Goal: Task Accomplishment & Management: Manage account settings

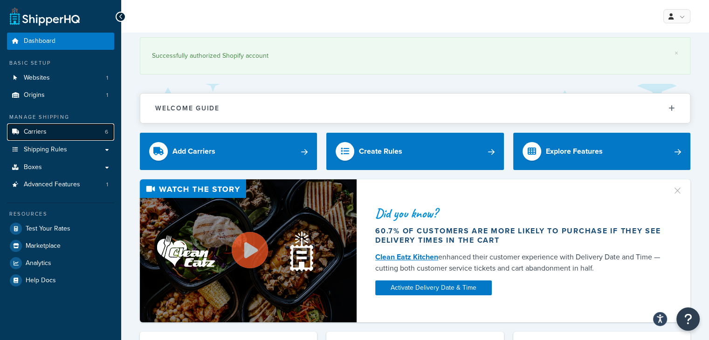
click at [67, 127] on link "Carriers 6" at bounding box center [60, 132] width 107 height 17
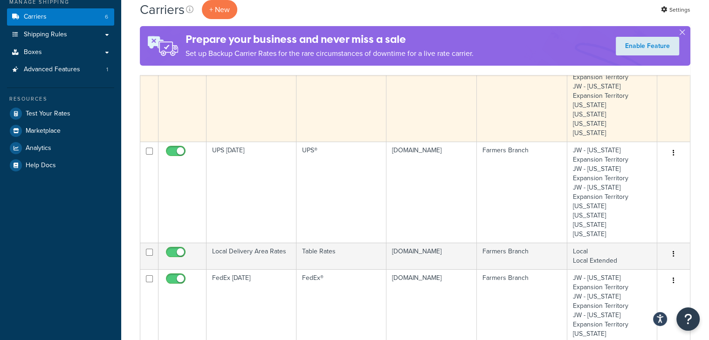
scroll to position [140, 0]
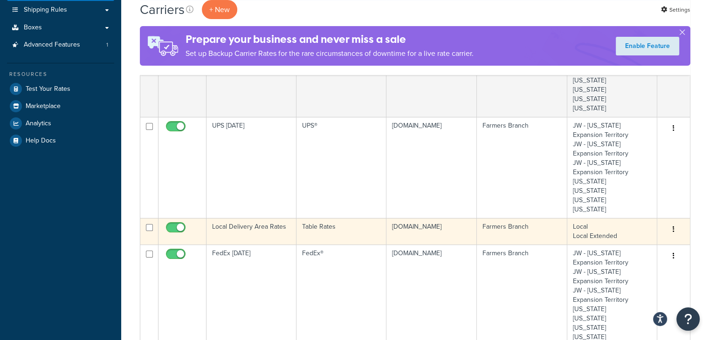
click at [252, 229] on td "Local Delivery Area Rates" at bounding box center [251, 231] width 90 height 27
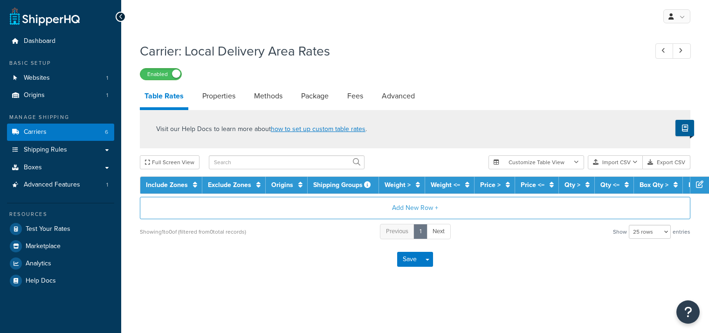
select select "25"
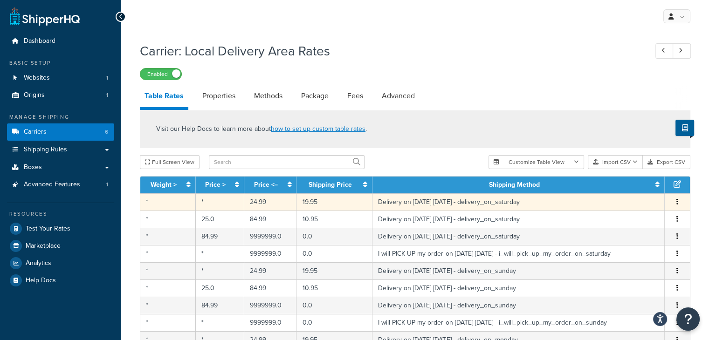
click at [177, 202] on td "*" at bounding box center [167, 201] width 55 height 17
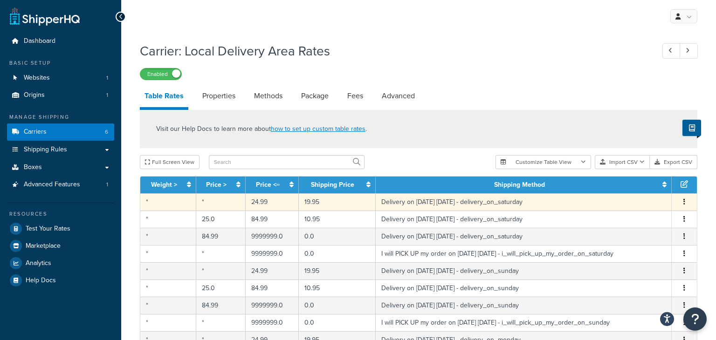
select select "153761"
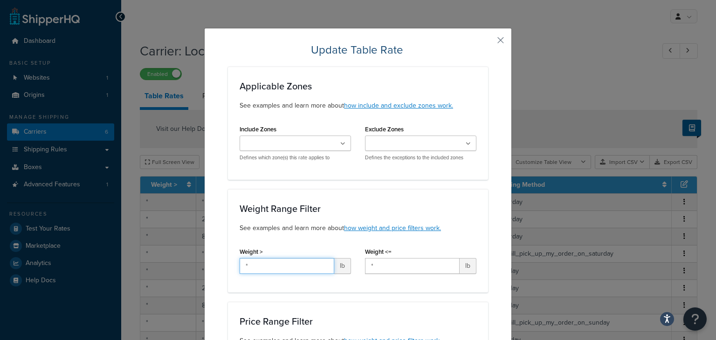
click at [262, 267] on input "*" at bounding box center [287, 266] width 95 height 16
click at [261, 266] on input "*" at bounding box center [287, 266] width 95 height 16
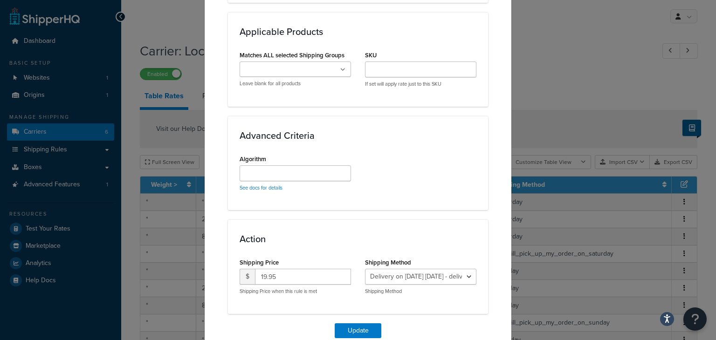
scroll to position [630, 0]
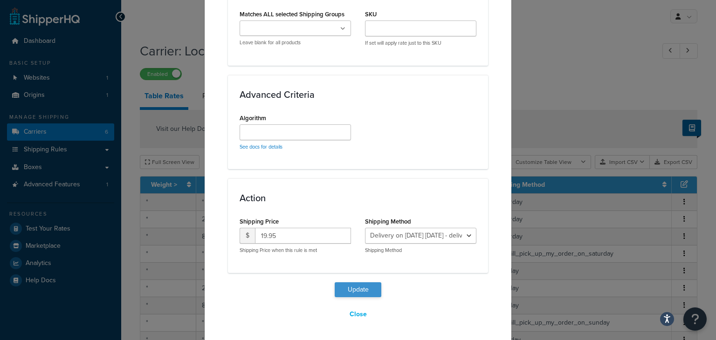
type input "9999"
click at [345, 292] on button "Update" at bounding box center [358, 289] width 47 height 15
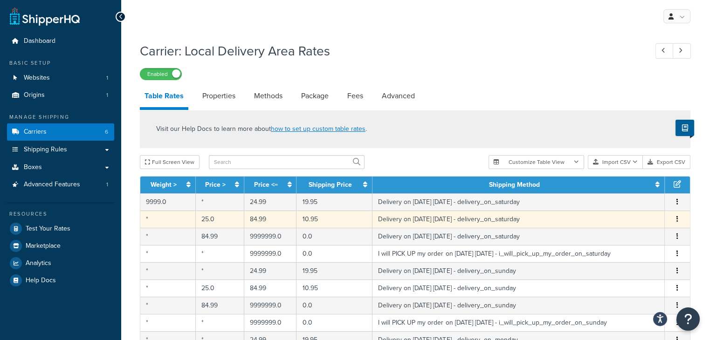
click at [174, 215] on td "*" at bounding box center [167, 219] width 55 height 17
select select "153761"
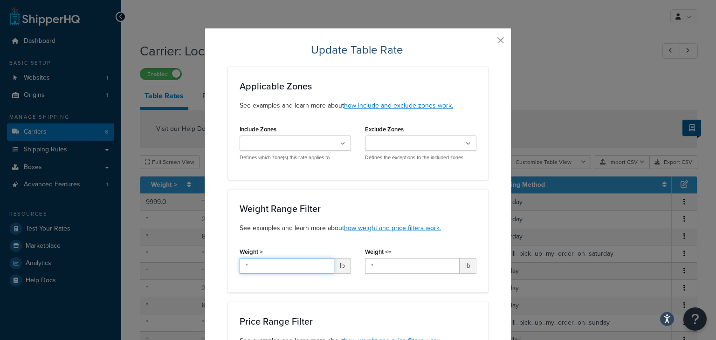
click at [260, 264] on input "*" at bounding box center [287, 266] width 95 height 16
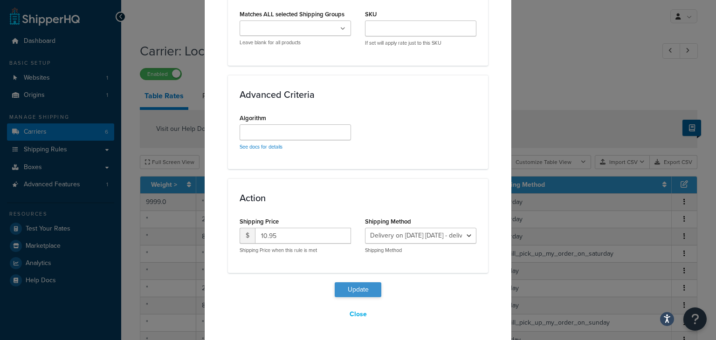
type input "9999"
click at [369, 291] on button "Update" at bounding box center [358, 289] width 47 height 15
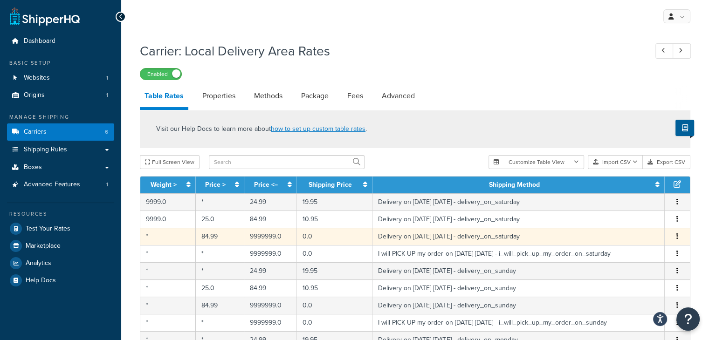
click at [171, 240] on td "*" at bounding box center [167, 236] width 55 height 17
select select "153761"
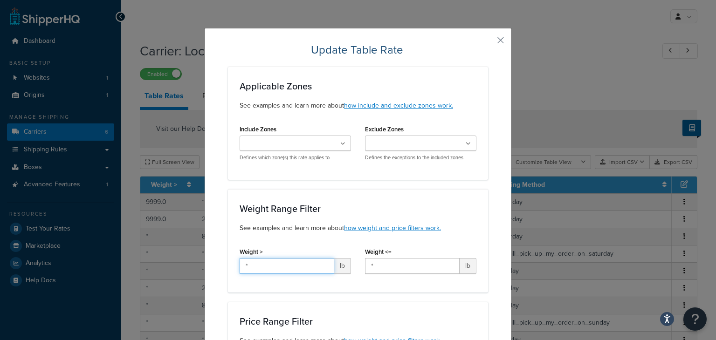
click at [313, 267] on input "*" at bounding box center [287, 266] width 95 height 16
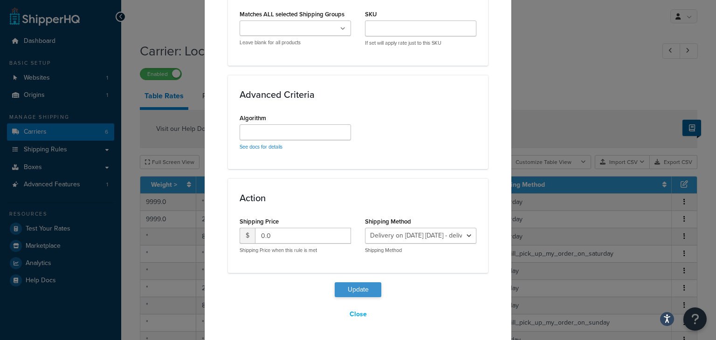
type input "9999"
click at [361, 291] on button "Update" at bounding box center [358, 289] width 47 height 15
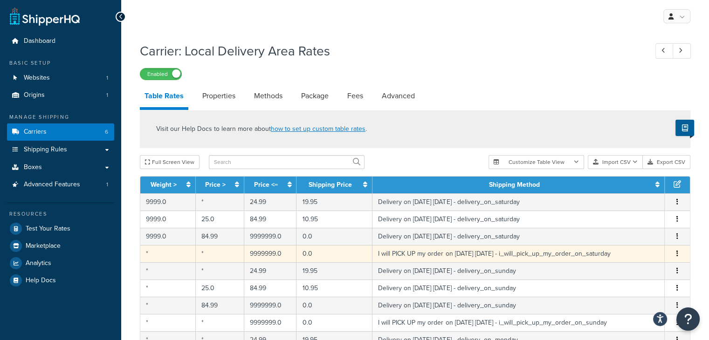
click at [178, 258] on td "*" at bounding box center [167, 253] width 55 height 17
select select "153762"
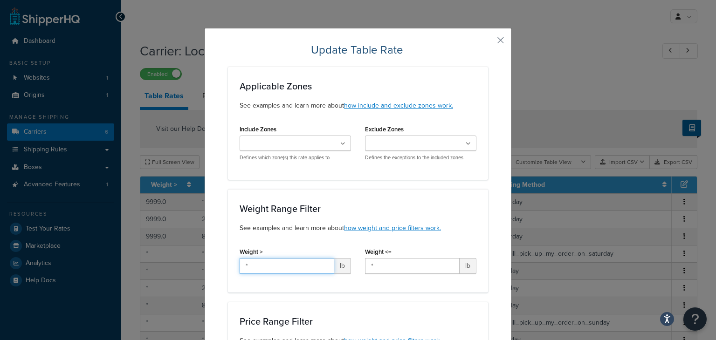
click at [263, 265] on input "*" at bounding box center [287, 266] width 95 height 16
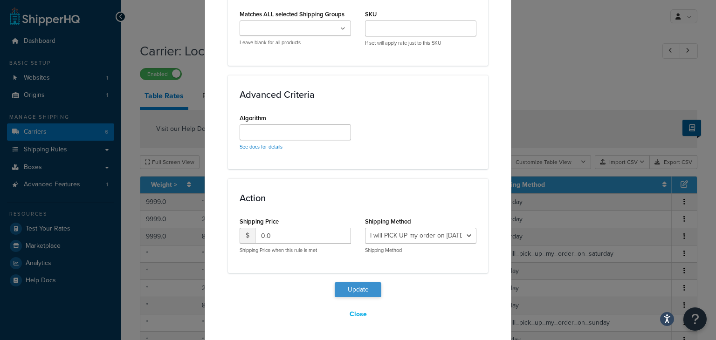
type input "9999"
click at [360, 288] on button "Update" at bounding box center [358, 289] width 47 height 15
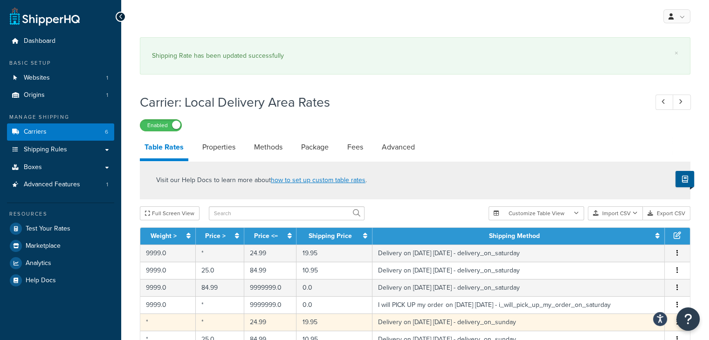
click at [166, 321] on td "*" at bounding box center [167, 322] width 55 height 17
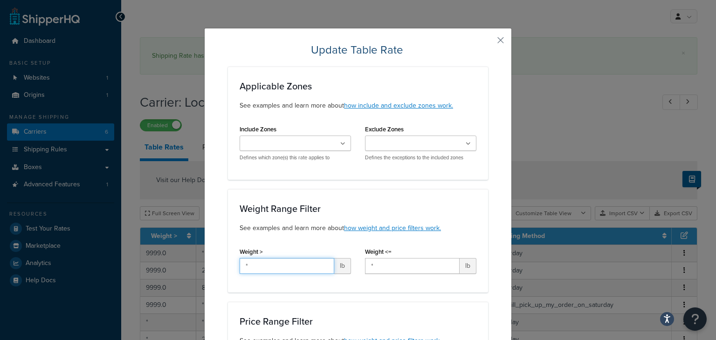
click at [284, 268] on input "*" at bounding box center [287, 266] width 95 height 16
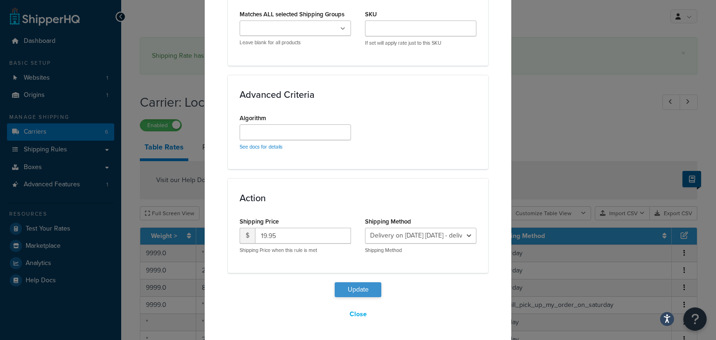
type input "9999"
click at [361, 289] on button "Update" at bounding box center [358, 289] width 47 height 15
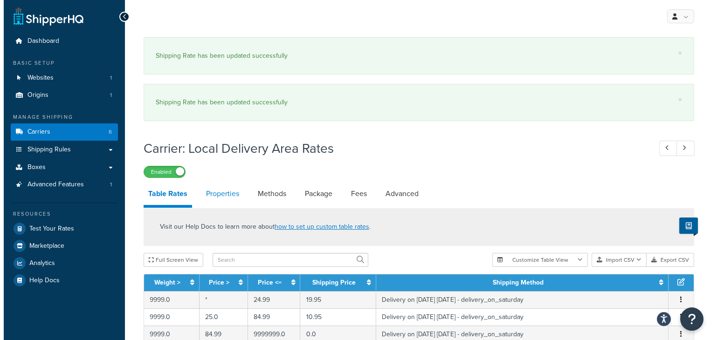
scroll to position [233, 0]
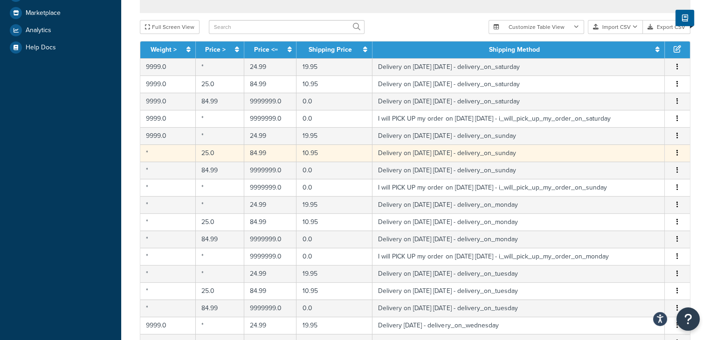
click at [166, 153] on td "*" at bounding box center [167, 152] width 55 height 17
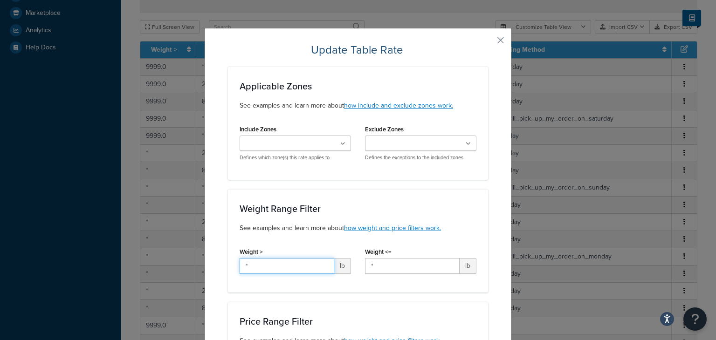
click at [269, 269] on input "*" at bounding box center [287, 266] width 95 height 16
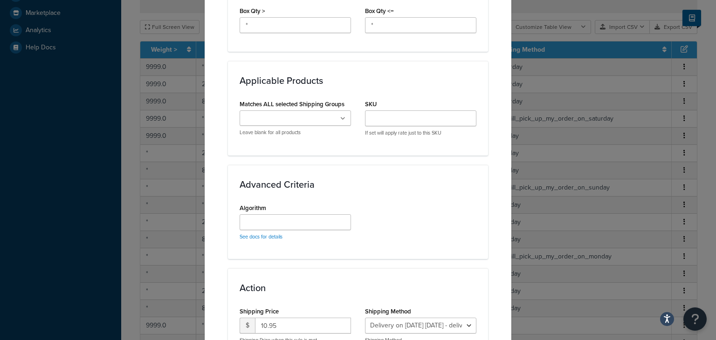
scroll to position [630, 0]
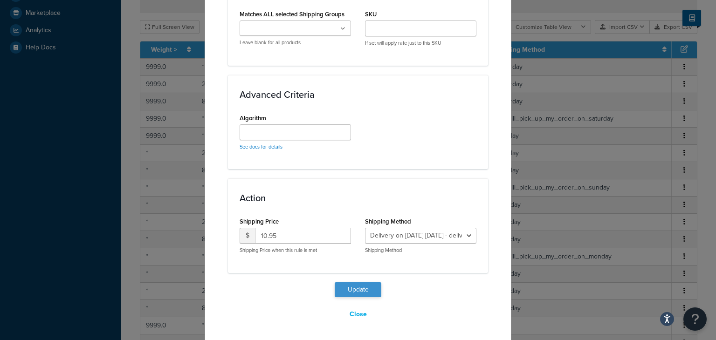
type input "9999"
click at [357, 283] on button "Update" at bounding box center [358, 289] width 47 height 15
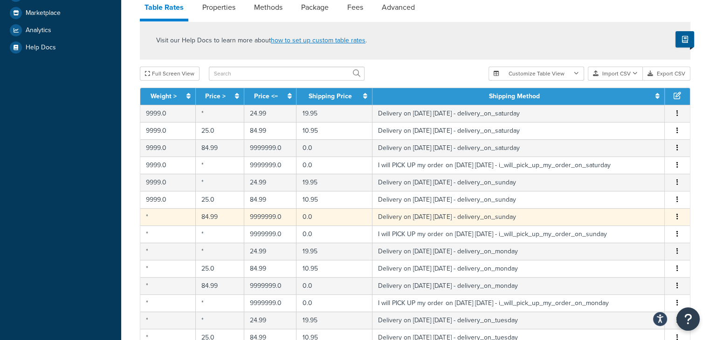
click at [173, 220] on td "*" at bounding box center [167, 216] width 55 height 17
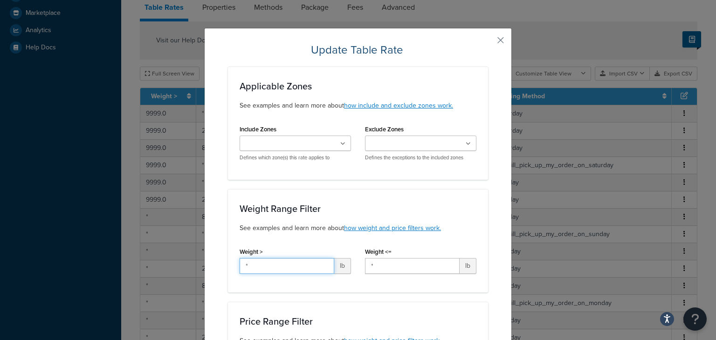
click at [255, 267] on input "*" at bounding box center [287, 266] width 95 height 16
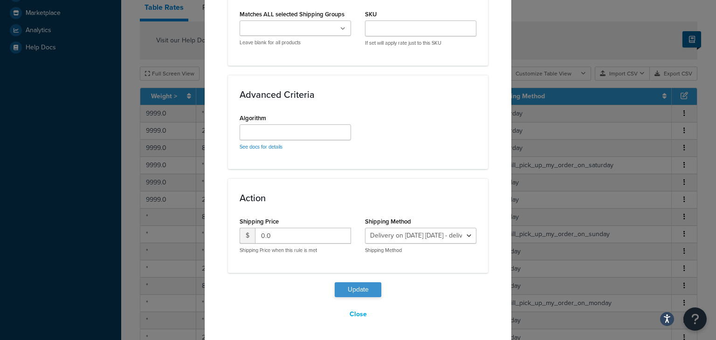
type input "9999"
click at [368, 284] on button "Update" at bounding box center [358, 289] width 47 height 15
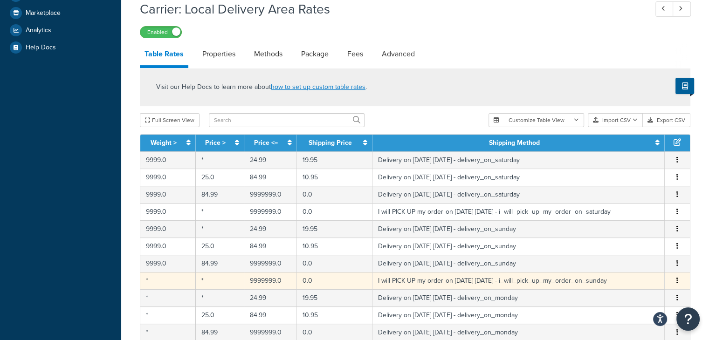
click at [168, 280] on td "*" at bounding box center [167, 280] width 55 height 17
select select "141008"
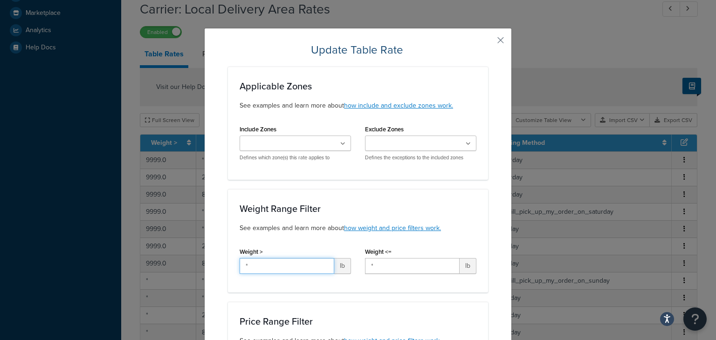
click at [270, 268] on input "*" at bounding box center [287, 266] width 95 height 16
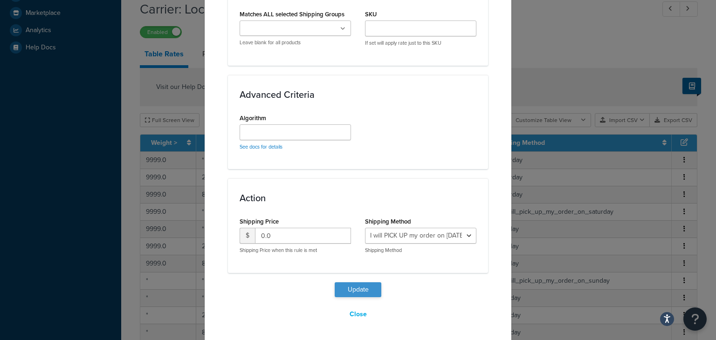
type input "9999"
click at [369, 287] on button "Update" at bounding box center [358, 289] width 47 height 15
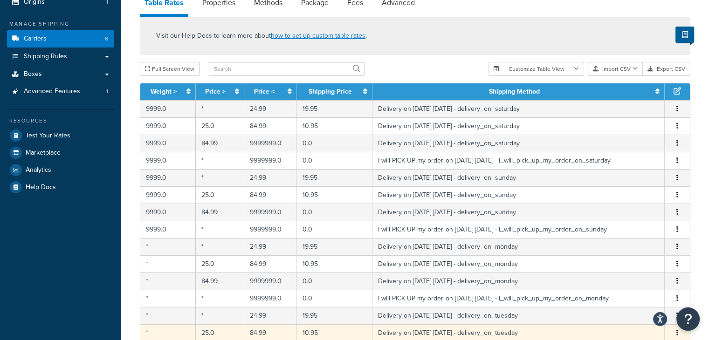
scroll to position [0, 0]
